Goal: Transaction & Acquisition: Purchase product/service

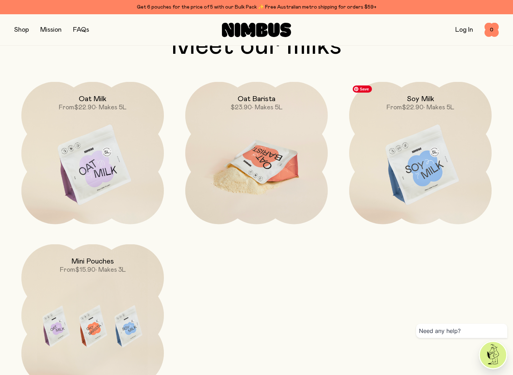
scroll to position [641, 0]
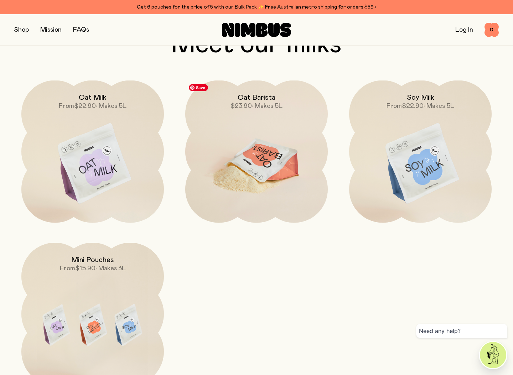
click at [253, 168] on img at bounding box center [256, 163] width 142 height 167
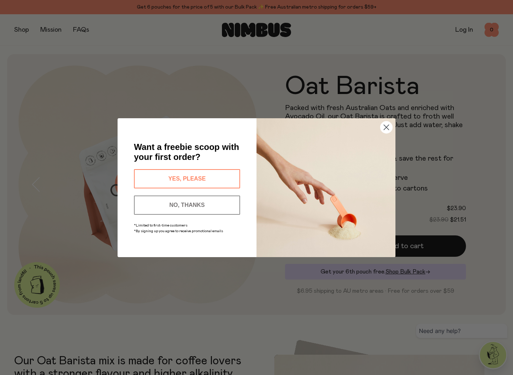
click at [385, 126] on icon "Close dialog" at bounding box center [386, 127] width 5 height 5
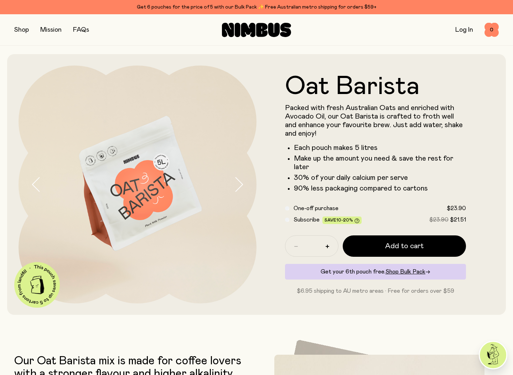
click at [240, 184] on icon "button" at bounding box center [239, 184] width 10 height 15
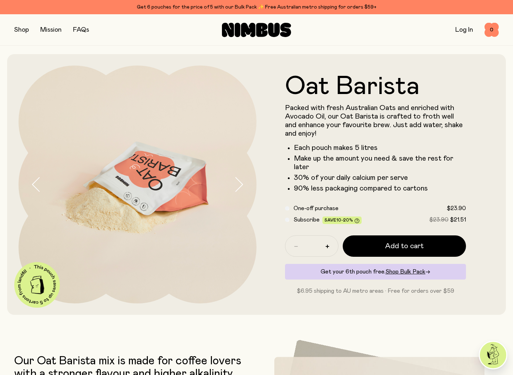
click at [240, 184] on icon "button" at bounding box center [239, 184] width 10 height 15
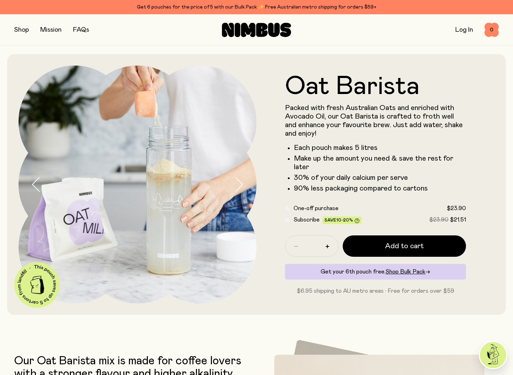
click at [240, 184] on icon "button" at bounding box center [239, 184] width 10 height 15
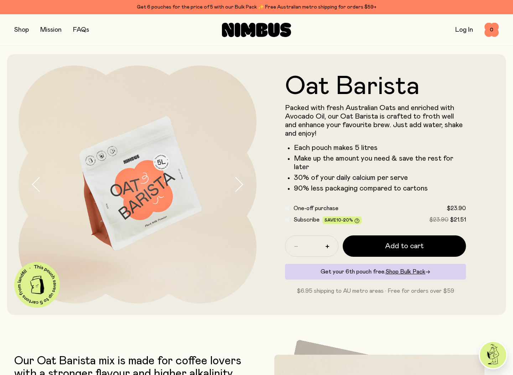
click at [240, 184] on icon "button" at bounding box center [239, 184] width 10 height 15
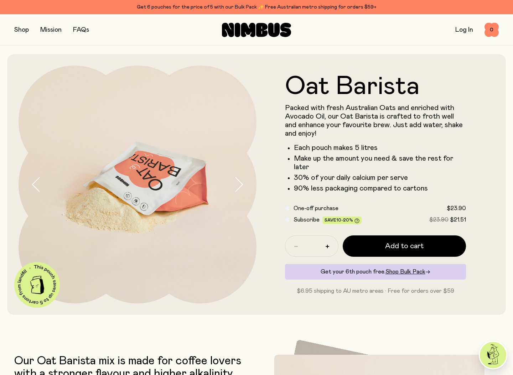
click at [299, 219] on span "Subscribe" at bounding box center [306, 220] width 26 height 6
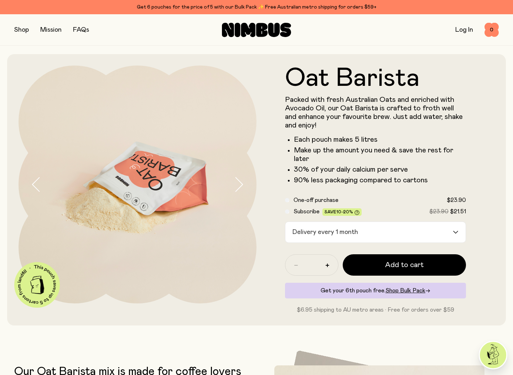
click at [299, 197] on span "One-off purchase" at bounding box center [315, 200] width 45 height 6
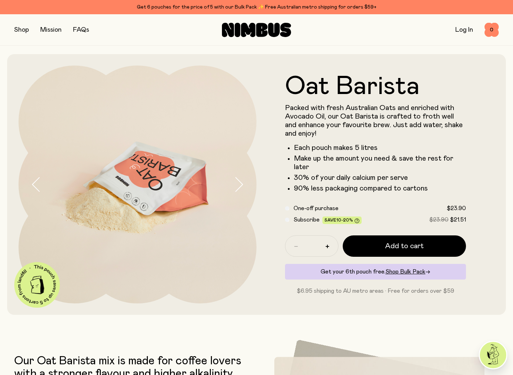
click at [318, 217] on span "Subscribe" at bounding box center [306, 220] width 26 height 6
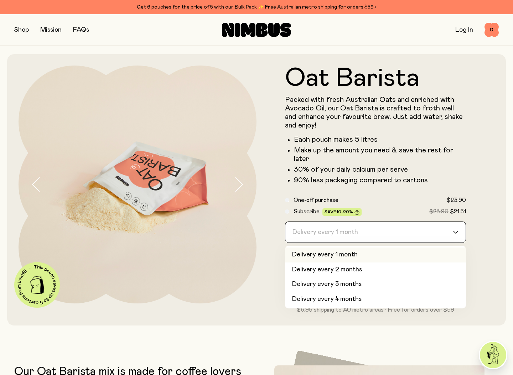
click at [406, 232] on input "Search for option" at bounding box center [370, 232] width 162 height 21
click at [479, 166] on form "Oat Barista Packed with fresh Australian Oats and enriched with Avocado Oil, ou…" at bounding box center [375, 189] width 238 height 248
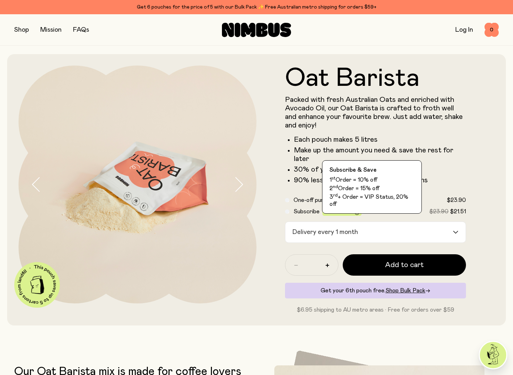
click at [356, 211] on icon at bounding box center [356, 212] width 5 height 5
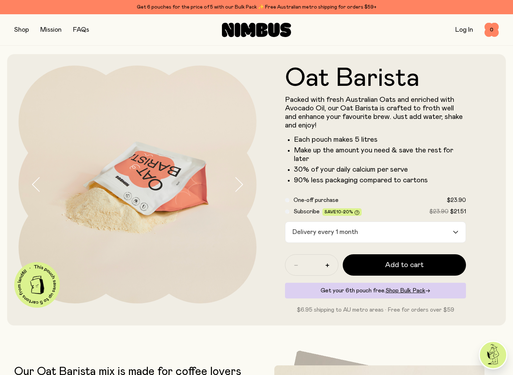
click at [356, 211] on icon at bounding box center [356, 212] width 5 height 5
click at [355, 213] on icon at bounding box center [357, 212] width 5 height 5
click at [356, 210] on icon at bounding box center [356, 212] width 5 height 5
